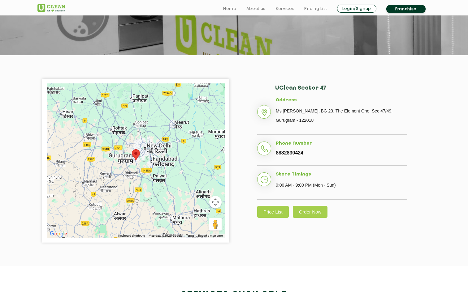
scroll to position [88, 0]
click at [273, 210] on link "Price List" at bounding box center [273, 212] width 32 height 12
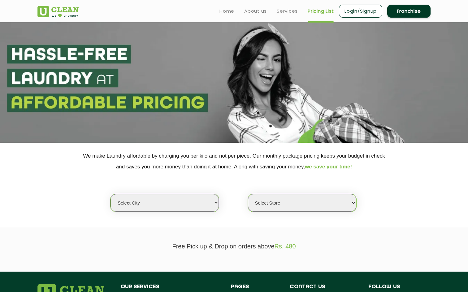
click at [153, 196] on select "Select city [GEOGRAPHIC_DATA] [GEOGRAPHIC_DATA] [GEOGRAPHIC_DATA] [GEOGRAPHIC_D…" at bounding box center [164, 203] width 108 height 18
select select "2"
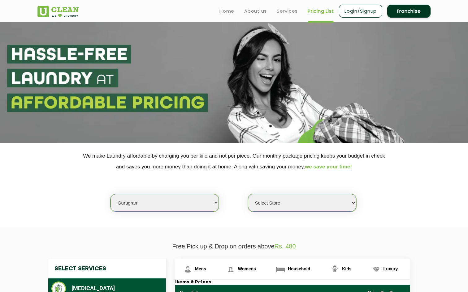
click at [270, 210] on select "Select Store [GEOGRAPHIC_DATA] Sector 66 [GEOGRAPHIC_DATA] Phase [GEOGRAPHIC_DA…" at bounding box center [302, 203] width 108 height 18
select select "177"
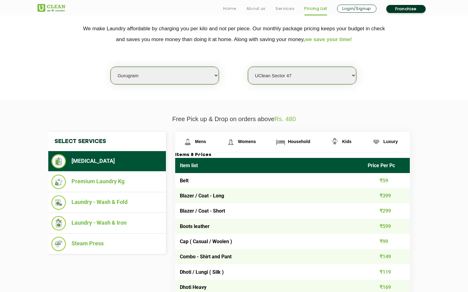
scroll to position [134, 0]
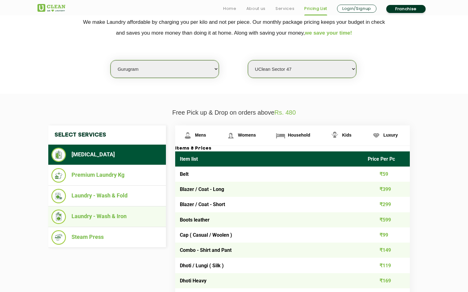
click at [98, 218] on li "Laundry - Wash & Iron" at bounding box center [106, 217] width 111 height 15
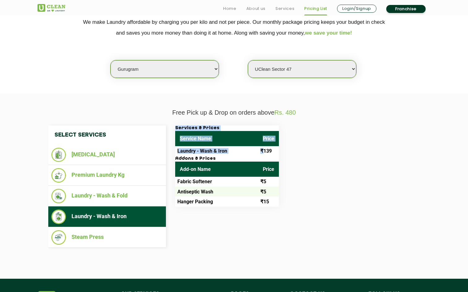
drag, startPoint x: 264, startPoint y: 152, endPoint x: 284, endPoint y: 151, distance: 20.4
click at [285, 152] on div "Services & Prices Service Name Price Laundry - Wash & Iron ₹139 Addons & Prices…" at bounding box center [298, 166] width 254 height 81
click at [284, 151] on div "Services & Prices Service Name Price Laundry - Wash & Iron ₹139 Addons & Prices…" at bounding box center [298, 166] width 254 height 81
drag, startPoint x: 263, startPoint y: 150, endPoint x: 276, endPoint y: 151, distance: 13.3
click at [276, 151] on td "₹139" at bounding box center [268, 151] width 21 height 10
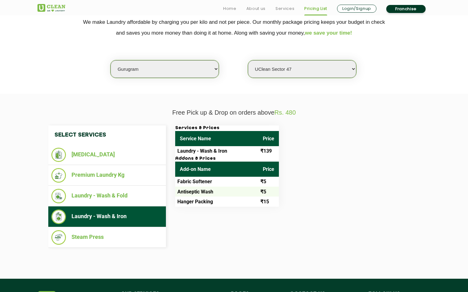
click at [298, 149] on div "Services & Prices Service Name Price Laundry - Wash & Iron ₹139 Addons & Prices…" at bounding box center [298, 166] width 254 height 81
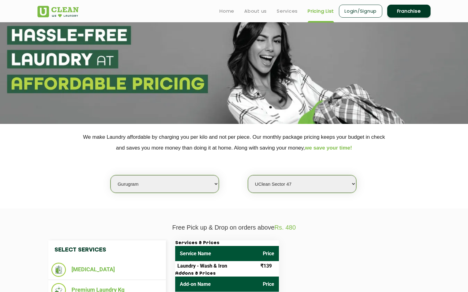
scroll to position [0, 0]
